Goal: Transaction & Acquisition: Book appointment/travel/reservation

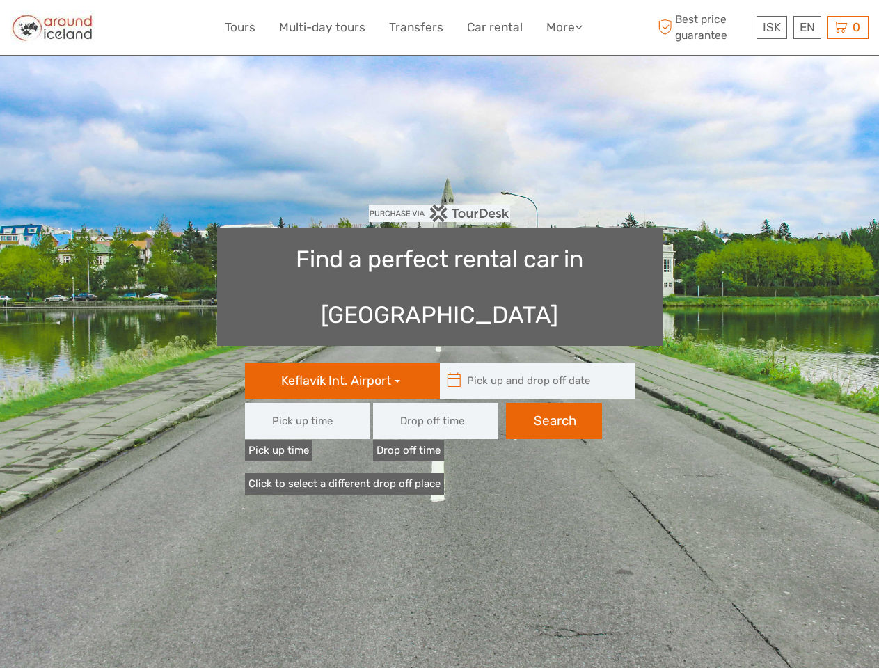
type input "08:00"
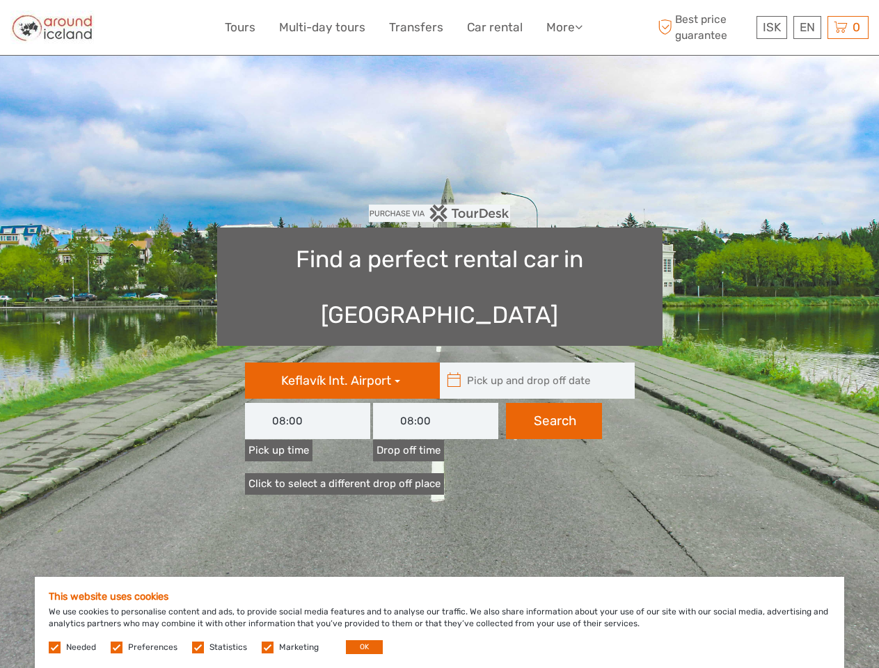
click at [563, 27] on link "More" at bounding box center [564, 27] width 36 height 20
click at [580, 26] on icon at bounding box center [579, 27] width 8 height 12
click at [771, 27] on span "ISK" at bounding box center [772, 27] width 18 height 14
click at [807, 27] on div "EN English Español Deutsch" at bounding box center [807, 27] width 28 height 23
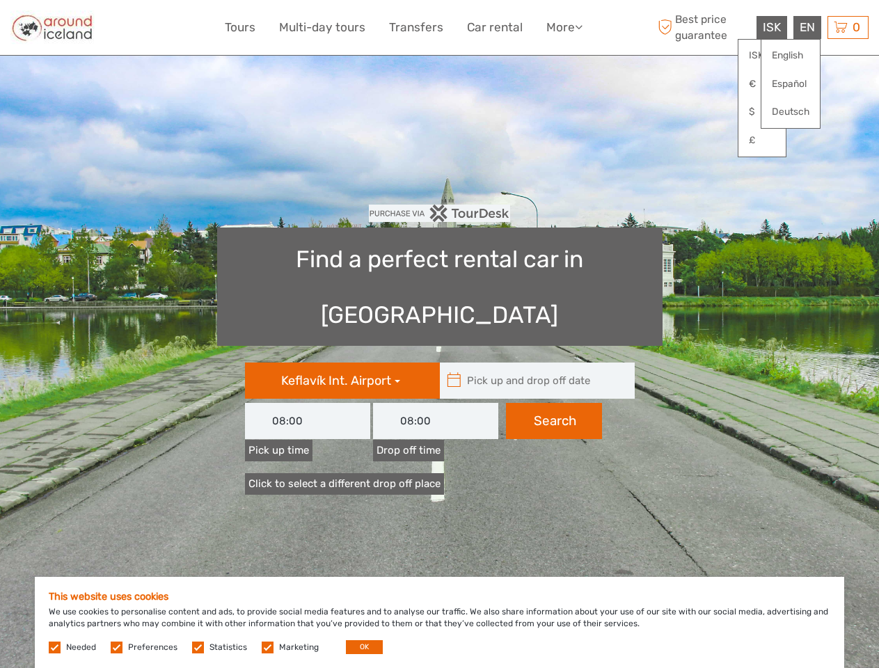
click at [848, 27] on div "0 Items Total 0 ISK Checkout The shopping cart is empty." at bounding box center [848, 27] width 41 height 23
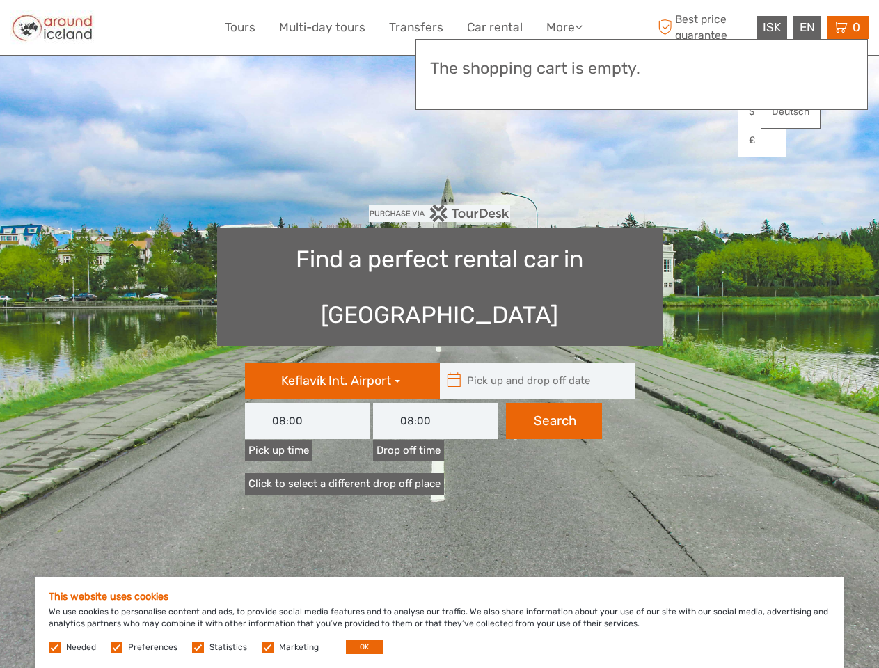
click at [454, 370] on icon at bounding box center [454, 381] width 15 height 22
click at [534, 363] on input "text" at bounding box center [534, 381] width 188 height 36
type input "[DATE]"
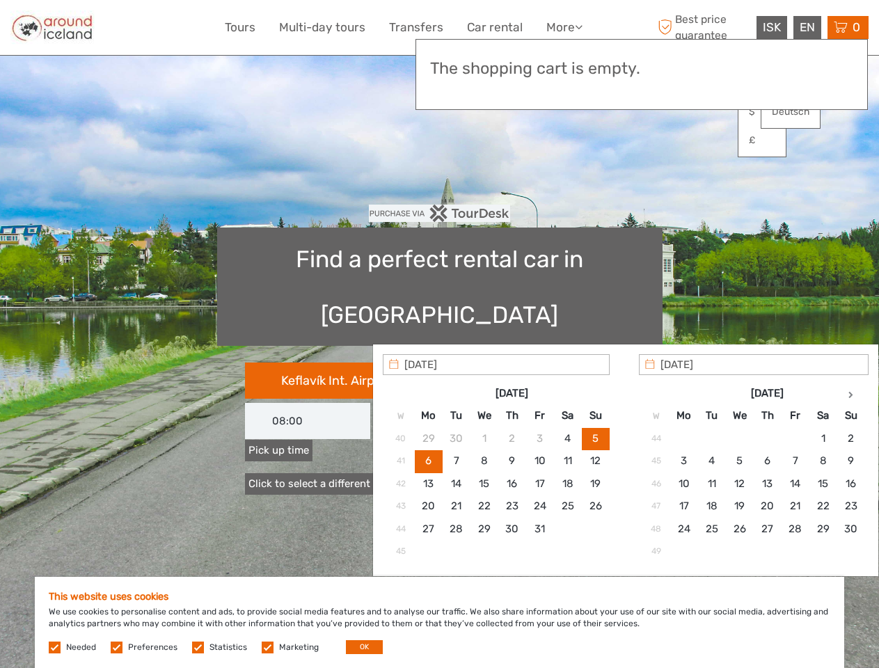
click at [554, 365] on input "[DATE]" at bounding box center [496, 364] width 227 height 21
click at [358, 647] on button "OK" at bounding box center [364, 647] width 37 height 14
type input "[DATE] - [DATE]"
